Goal: Communication & Community: Answer question/provide support

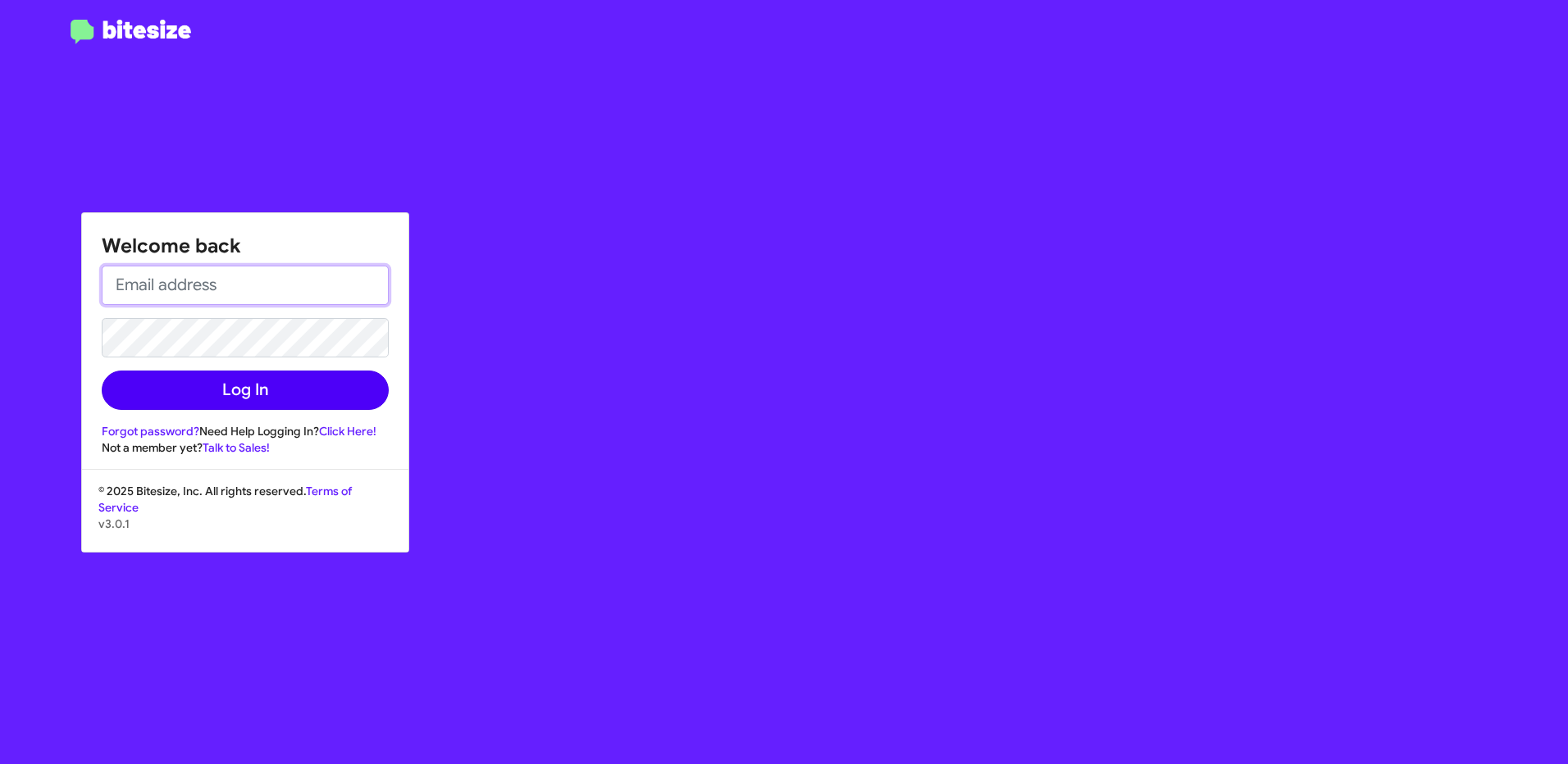
type input "[EMAIL_ADDRESS][DOMAIN_NAME]"
click at [200, 386] on button "Log In" at bounding box center [245, 390] width 287 height 39
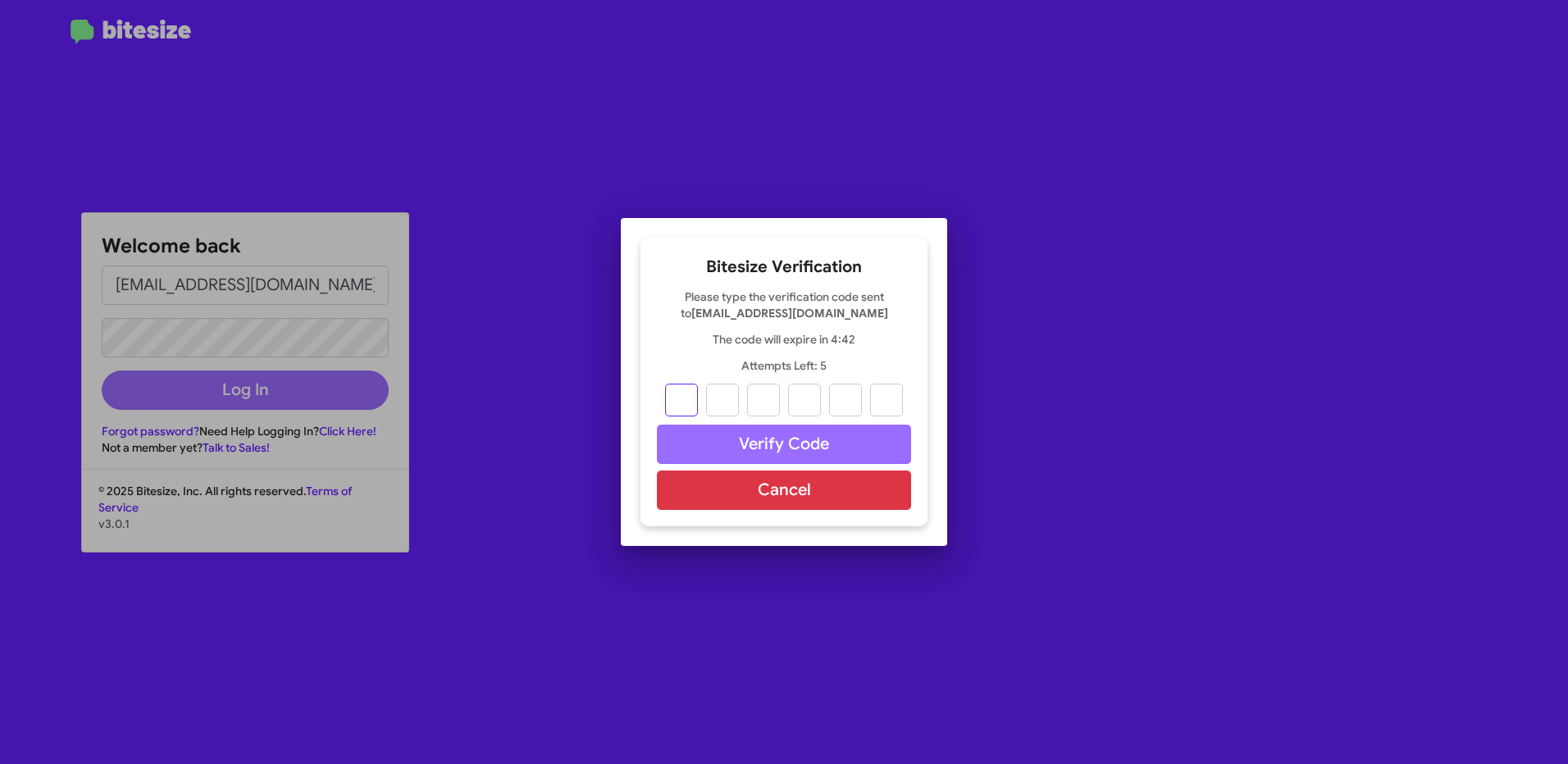
click at [684, 392] on input "text" at bounding box center [681, 400] width 33 height 33
type input "9"
type input "5"
type input "9"
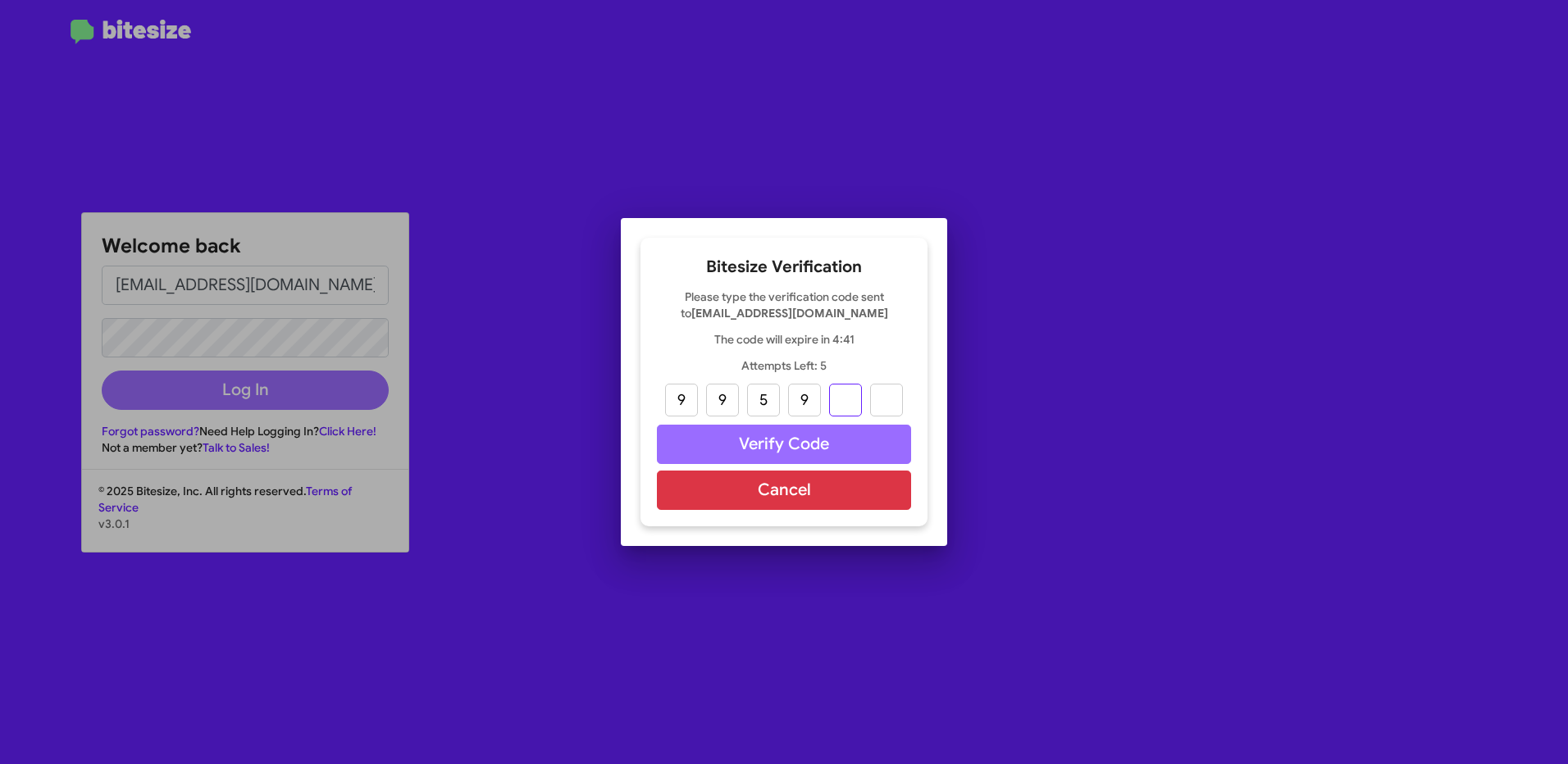
type input "2"
type input "8"
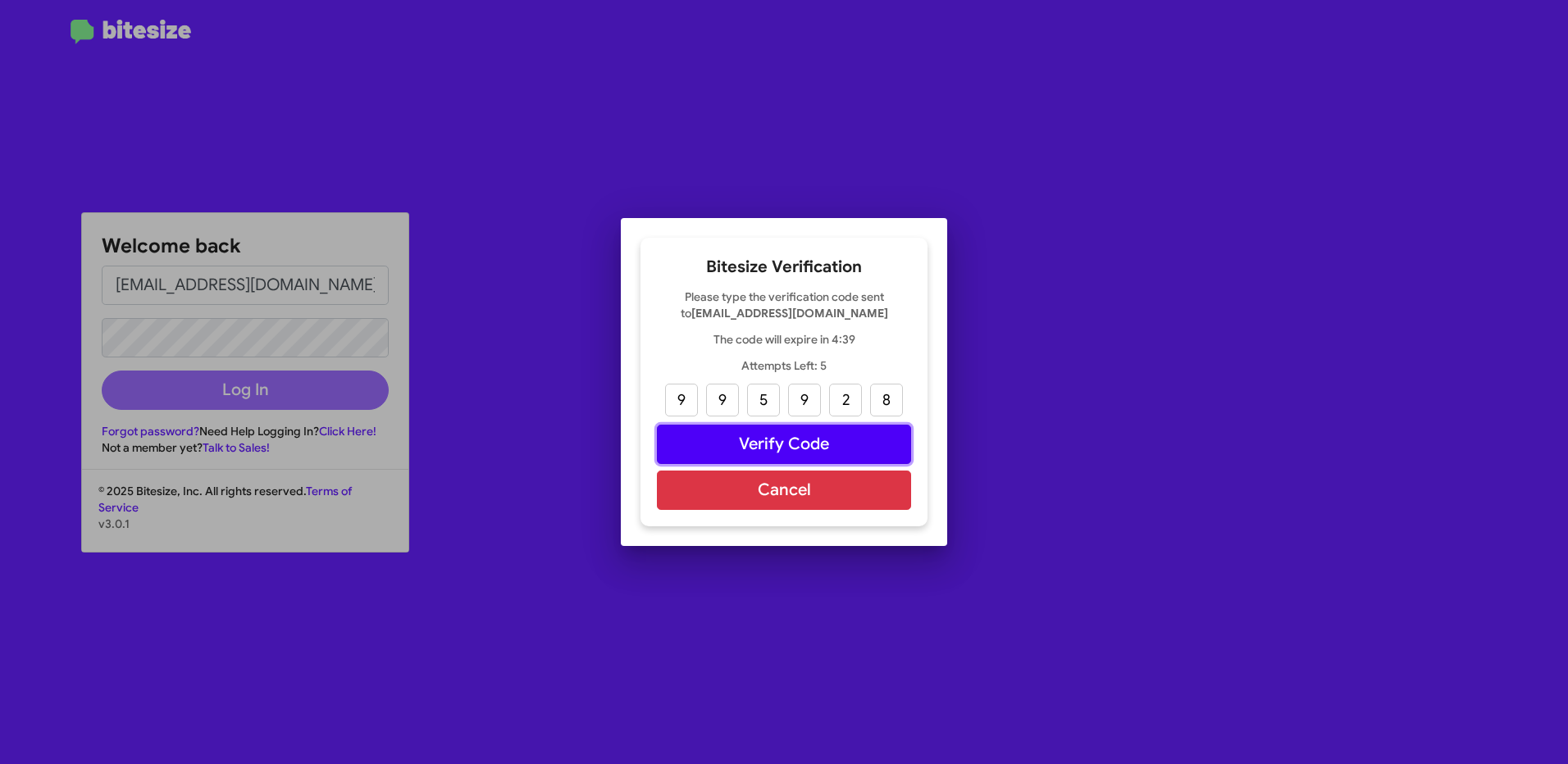
click at [729, 440] on button "Verify Code" at bounding box center [784, 445] width 255 height 39
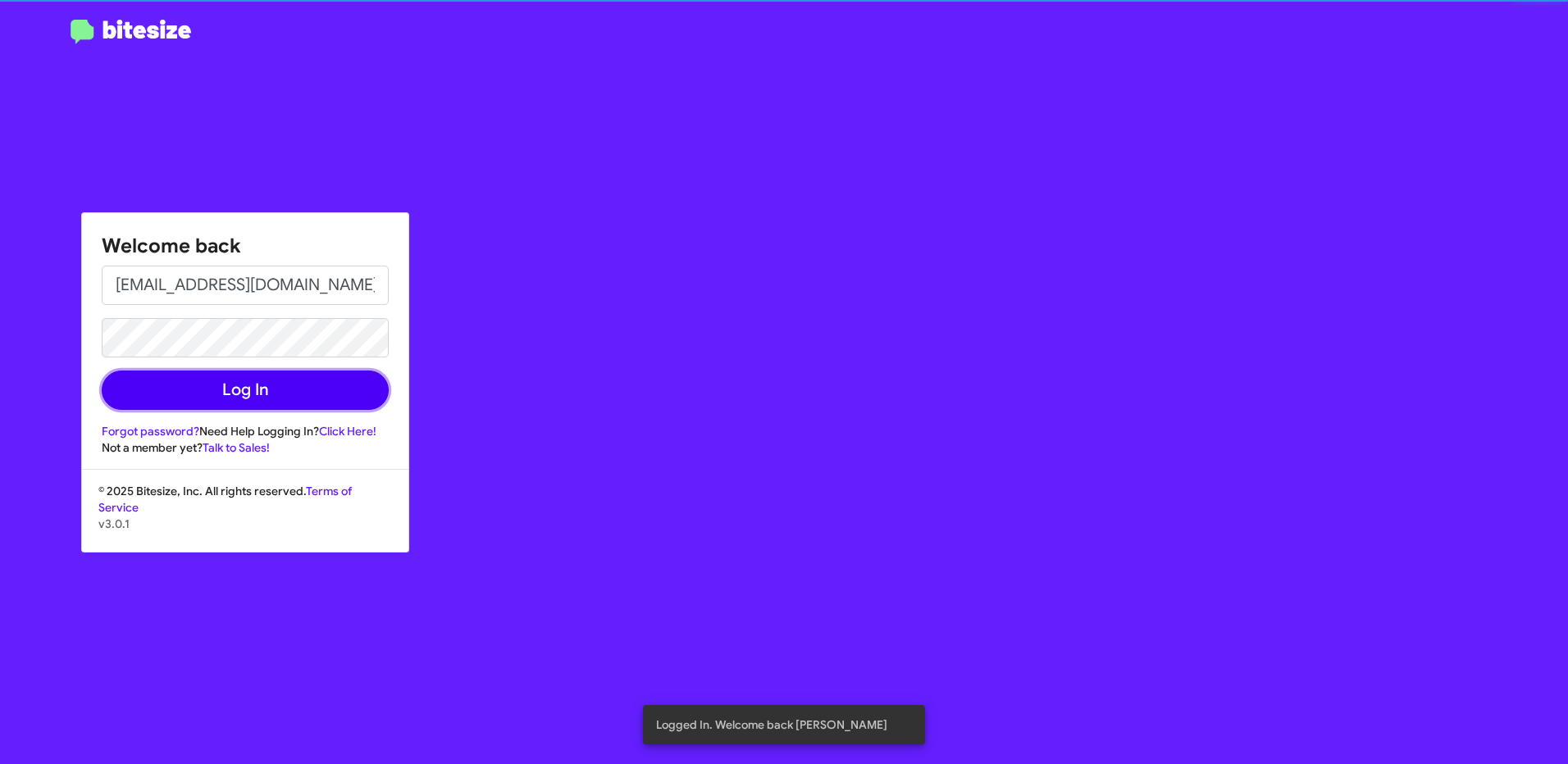
click at [255, 394] on button "Log In" at bounding box center [245, 390] width 287 height 39
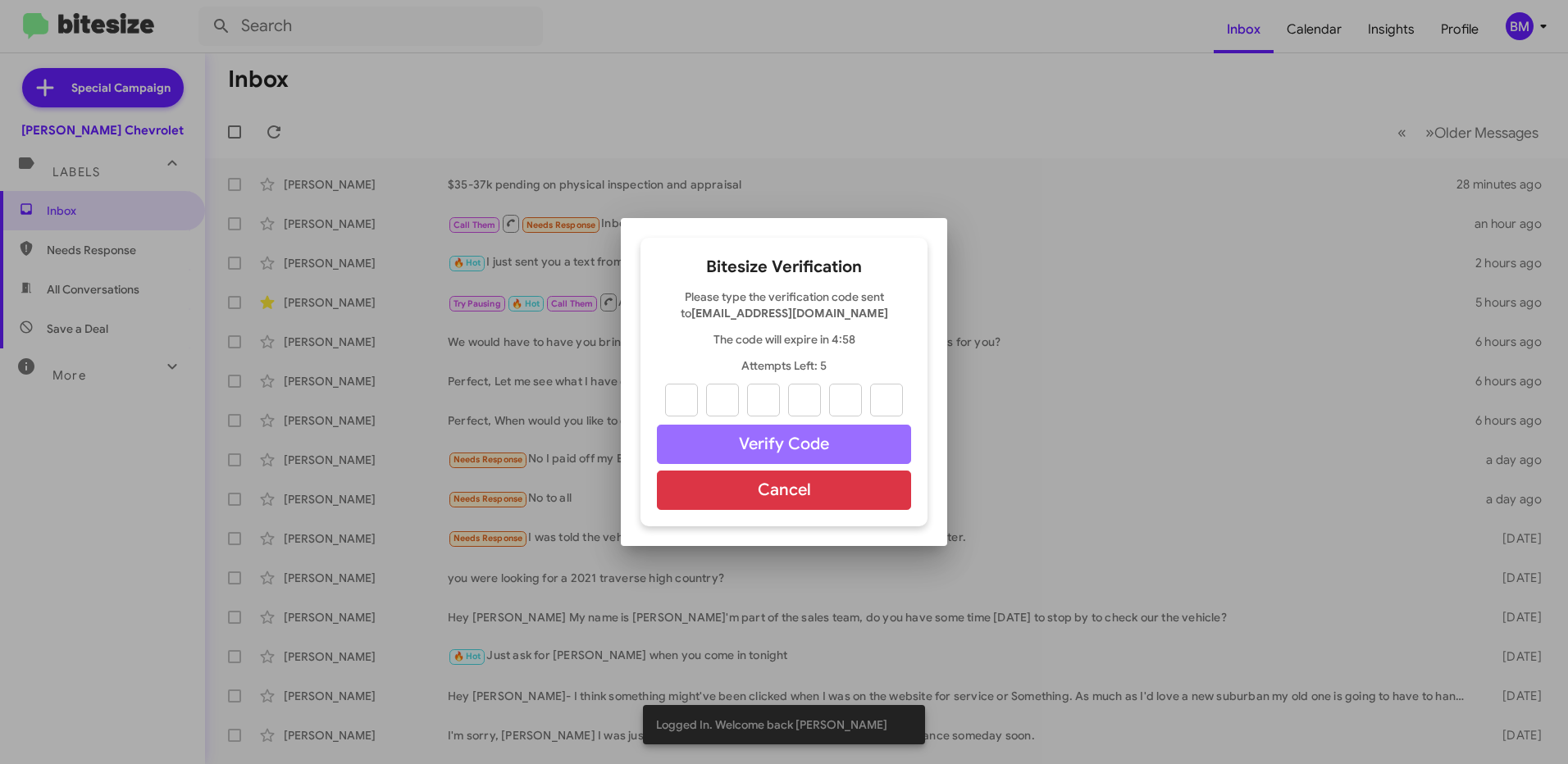
click at [896, 122] on div at bounding box center [784, 382] width 1568 height 764
click at [802, 496] on button "Cancel" at bounding box center [784, 491] width 255 height 39
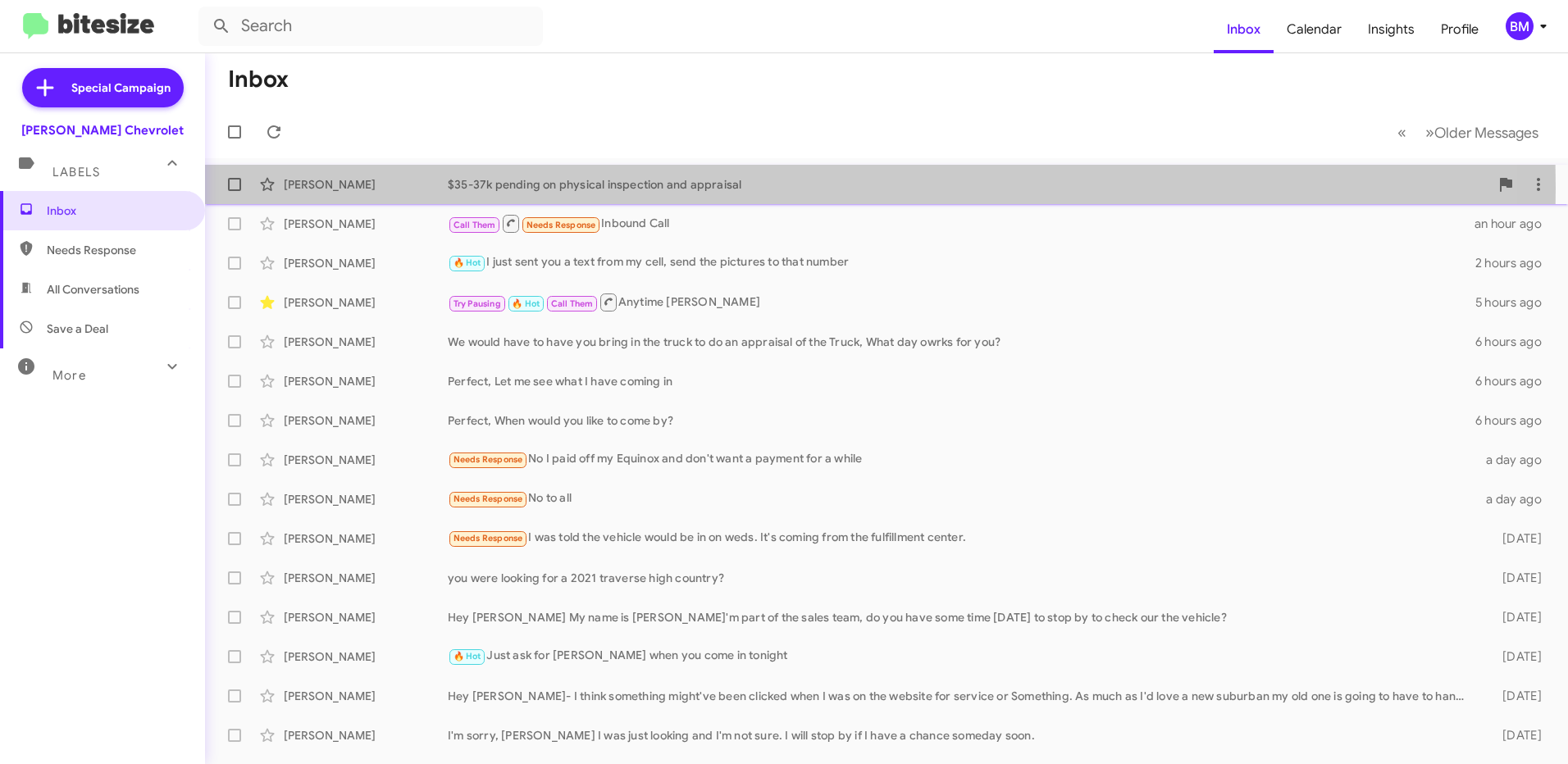
click at [390, 187] on div "[PERSON_NAME]" at bounding box center [365, 185] width 164 height 16
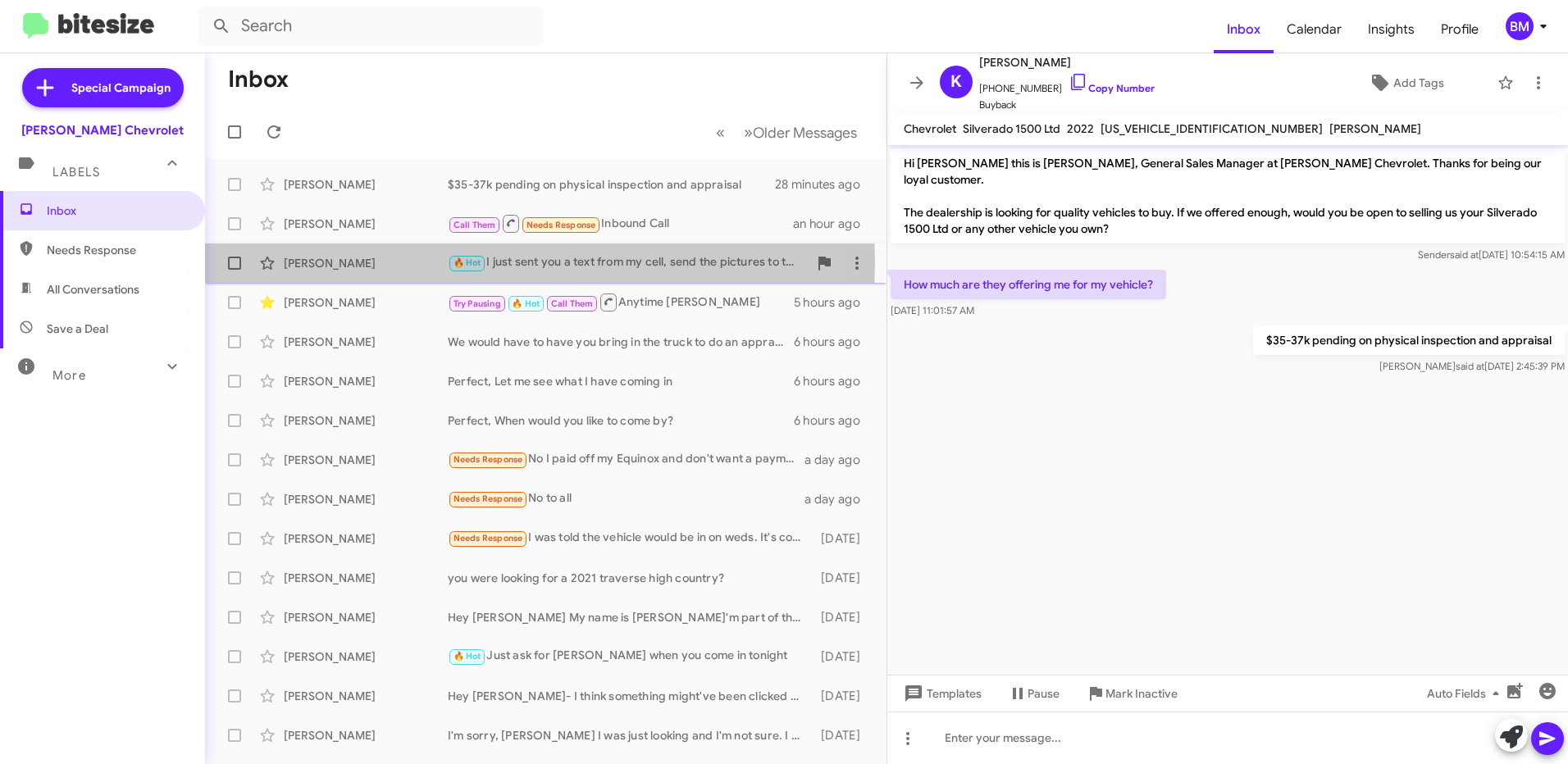
click at [339, 261] on div "[PERSON_NAME]" at bounding box center [365, 263] width 164 height 16
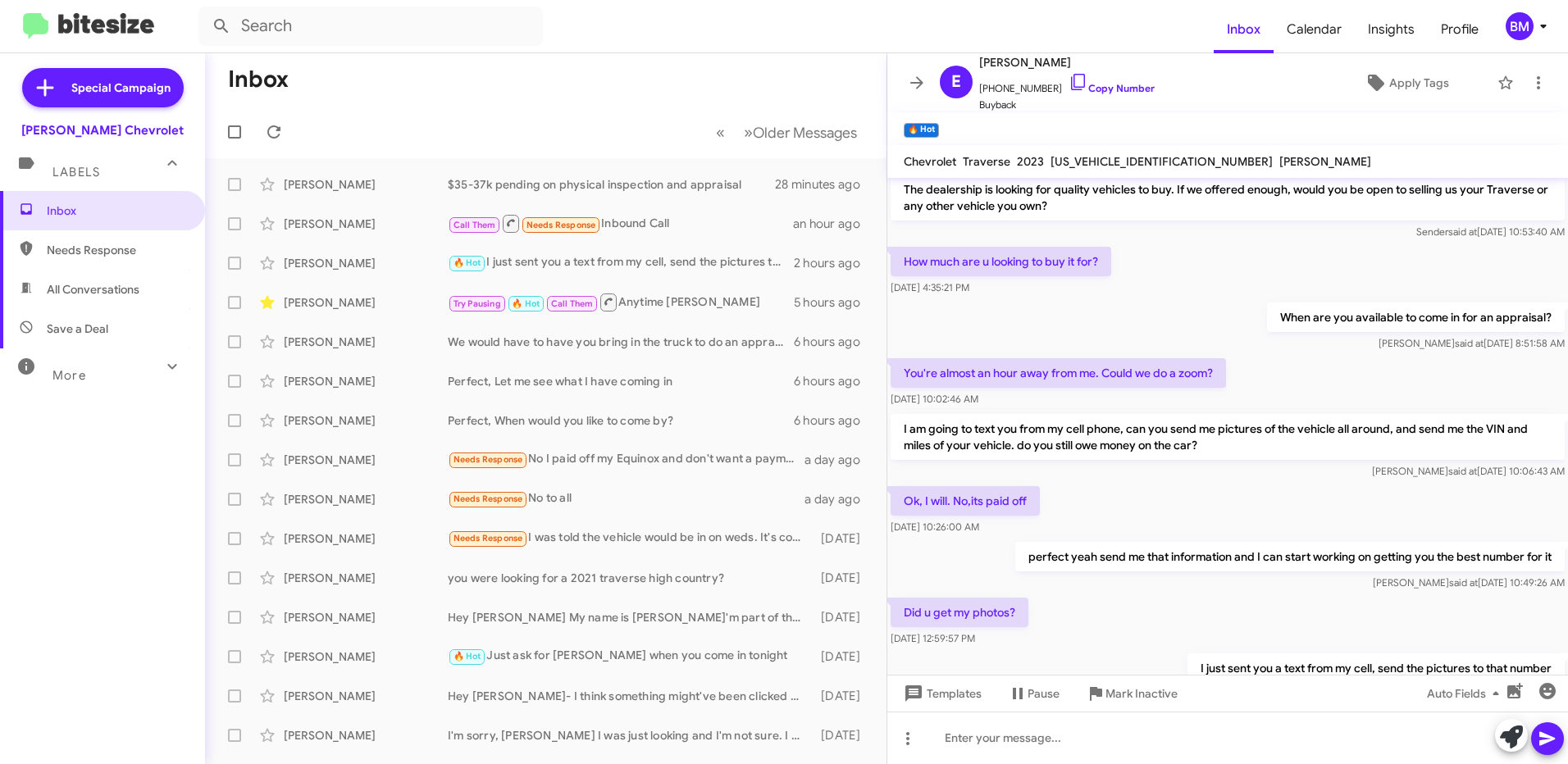
scroll to position [108, 0]
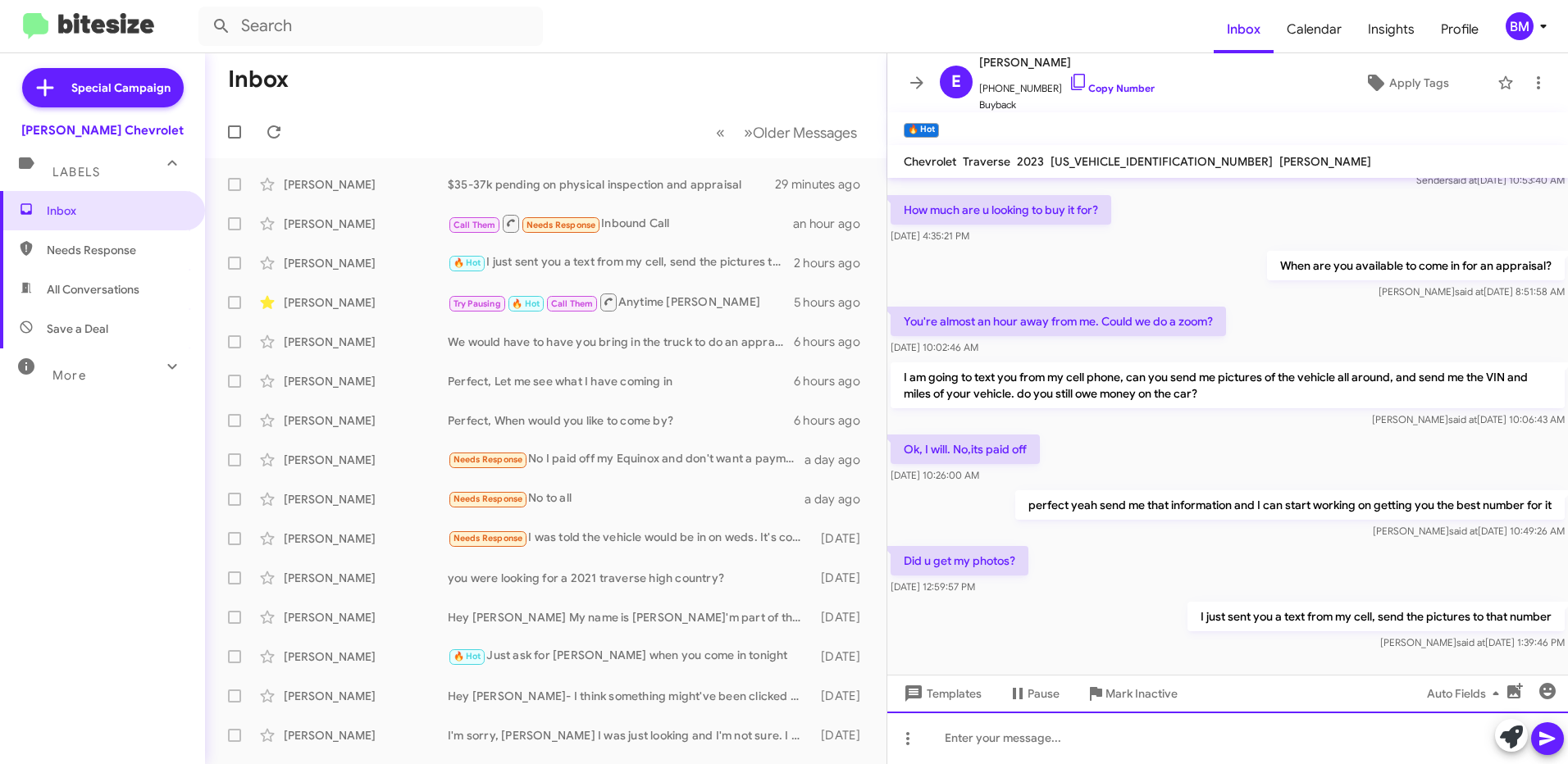
click at [1003, 745] on div at bounding box center [1227, 738] width 680 height 53
